Goal: Information Seeking & Learning: Learn about a topic

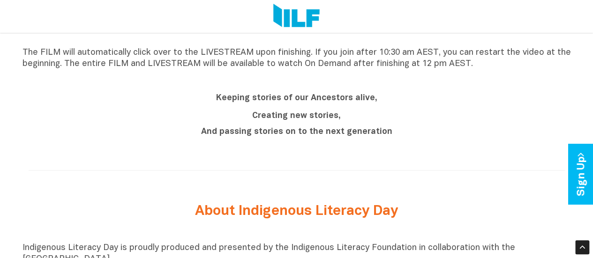
scroll to position [783, 0]
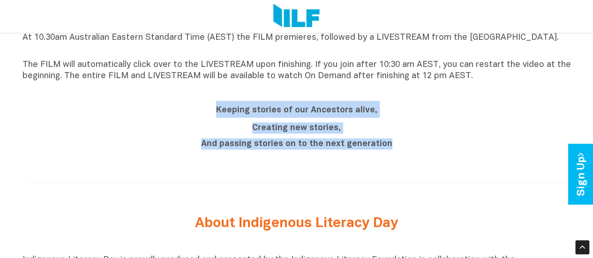
drag, startPoint x: 390, startPoint y: 153, endPoint x: 215, endPoint y: 114, distance: 179.8
click at [215, 114] on div "Keeping stories of our Ancestors alive, Creating new stories, And passing stori…" at bounding box center [297, 125] width 352 height 49
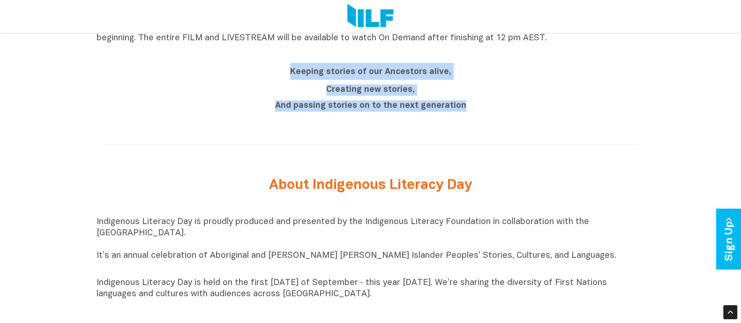
scroll to position [884, 0]
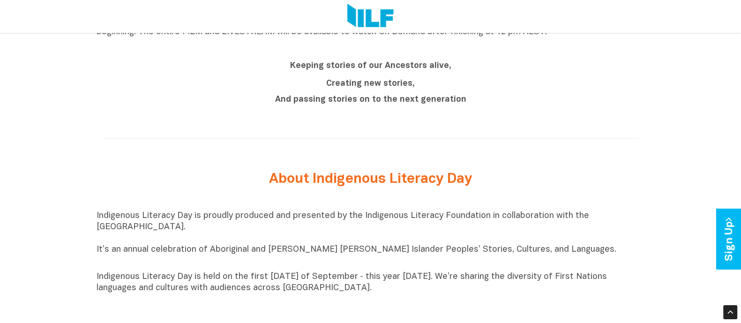
click at [522, 153] on div at bounding box center [371, 138] width 549 height 29
drag, startPoint x: 291, startPoint y: 69, endPoint x: 382, endPoint y: 299, distance: 247.8
click at [382, 258] on div "Indigenous Literacy Day 2025 Indigenous Literacy Day 2025 will be held [DATE][D…" at bounding box center [370, 30] width 741 height 1129
copy div "Keeping stories of our Ancestors alive, Creating new stories, And passing stori…"
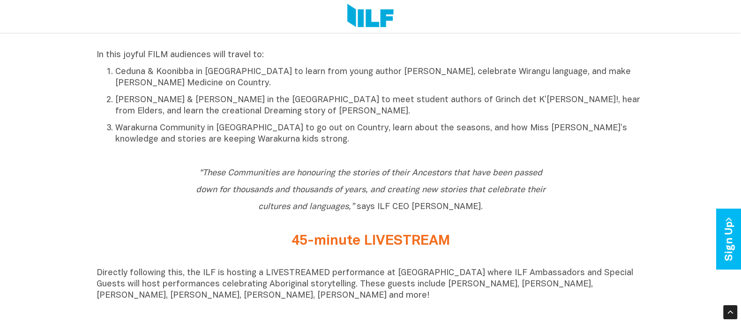
scroll to position [506, 0]
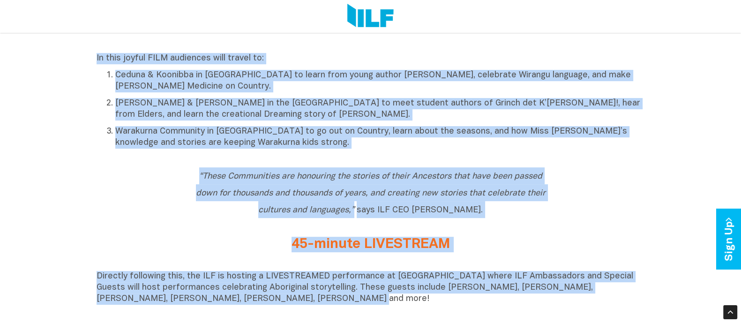
drag, startPoint x: 246, startPoint y: 308, endPoint x: 89, endPoint y: 53, distance: 299.6
copy div "Lo ipsu dolors AMET consectet adip elitse do: Eiusmo & Temporin ut Labor Etdolo…"
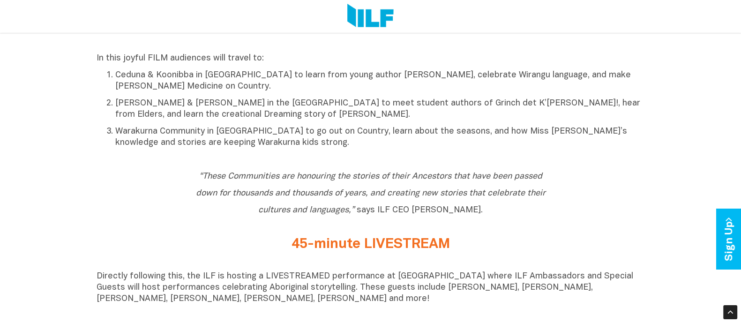
click at [415, 34] on h2 "Join us on an adventure through 3 remote Aboriginal Communities to learn about …" at bounding box center [371, 23] width 549 height 51
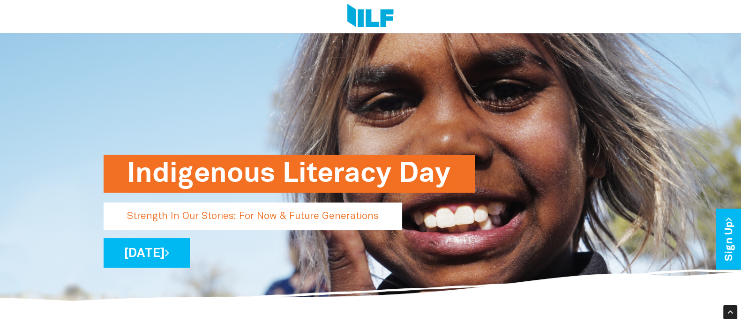
scroll to position [0, 0]
